Goal: Check status: Check status

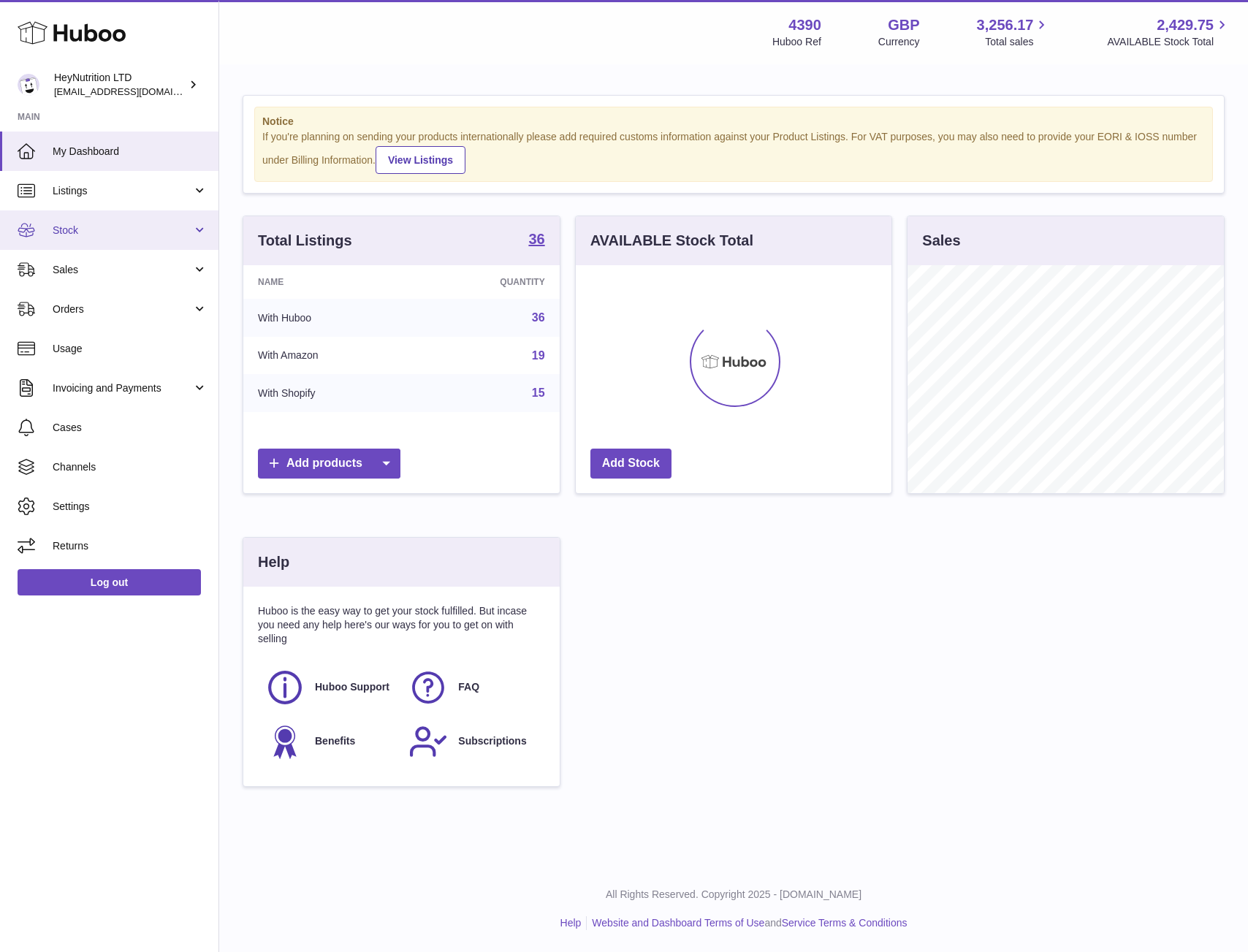
click at [116, 243] on link "Stock" at bounding box center [109, 230] width 218 height 39
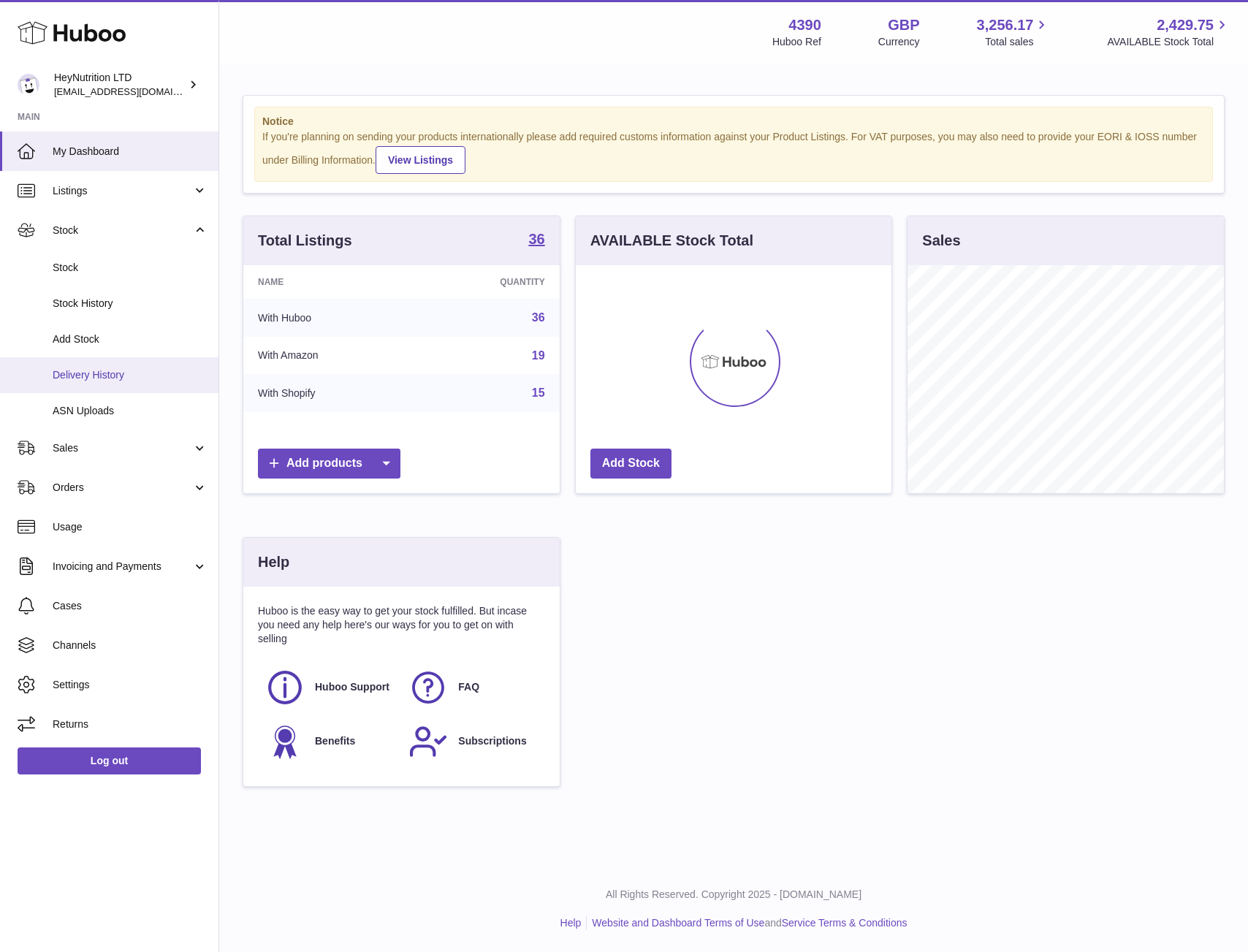
click at [98, 372] on span "Delivery History" at bounding box center [130, 375] width 155 height 14
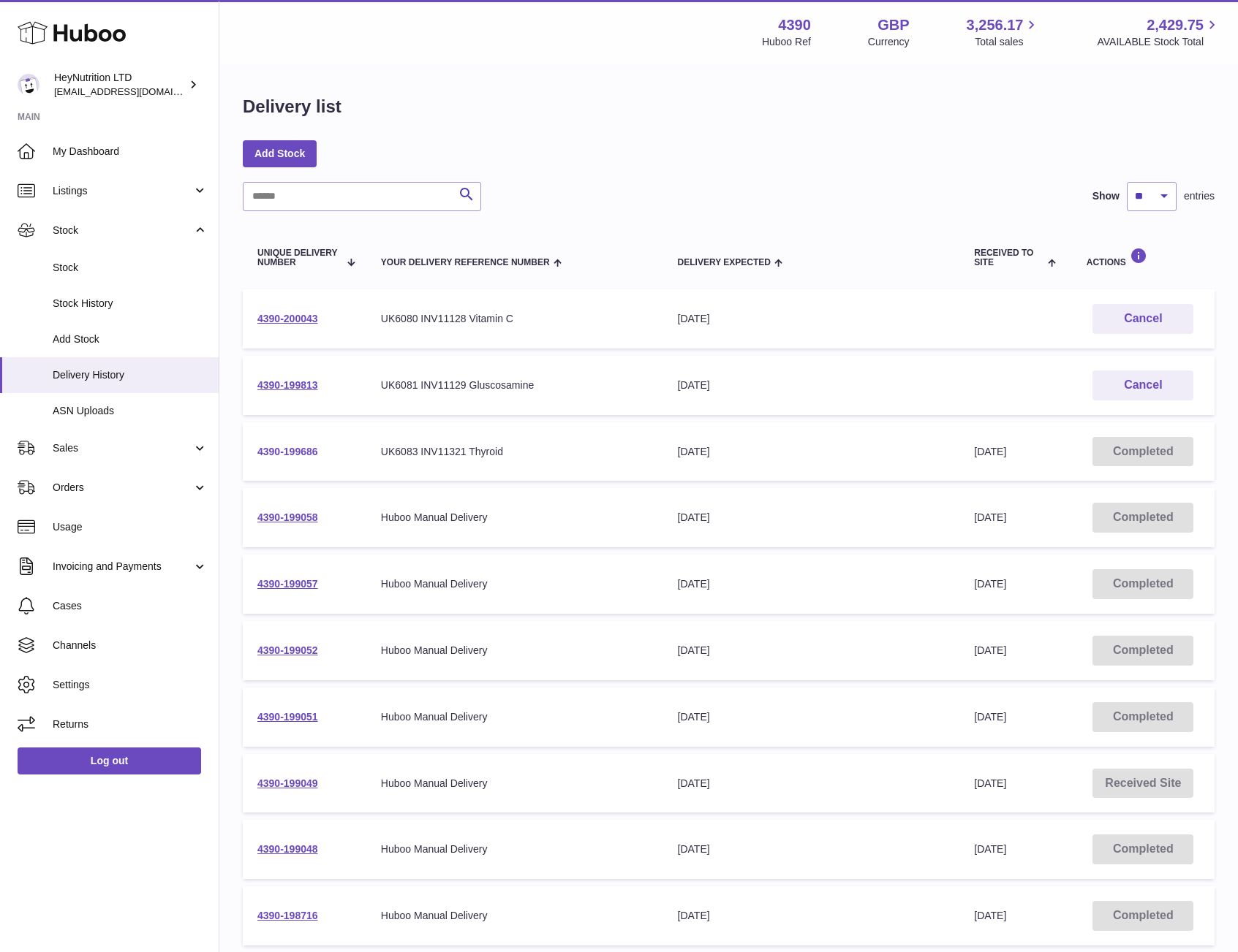
click at [311, 449] on link "4390-199686" at bounding box center [287, 451] width 60 height 12
